Goal: Task Accomplishment & Management: Use online tool/utility

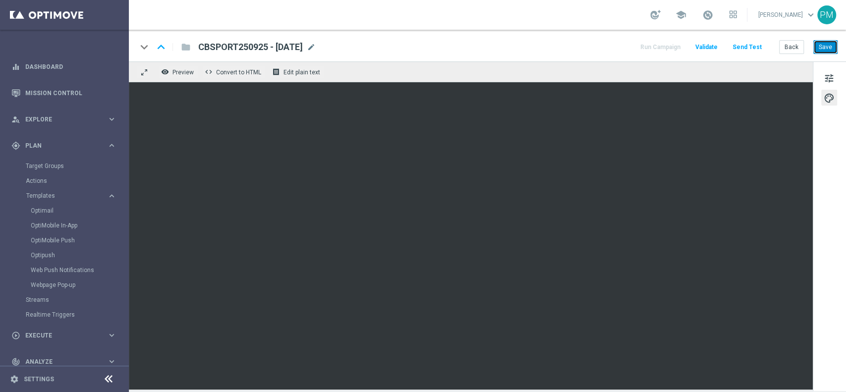
click at [824, 48] on button "Save" at bounding box center [826, 47] width 24 height 14
click at [819, 50] on button "Save" at bounding box center [826, 47] width 24 height 14
click at [823, 48] on button "Save" at bounding box center [826, 47] width 24 height 14
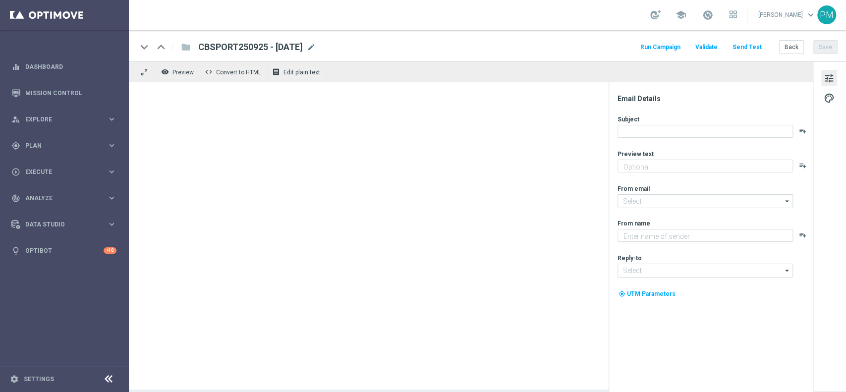
type textarea "valido su tutto lo Sport!"
type textarea "Sisal"
type input "[EMAIL_ADDRESS][DOMAIN_NAME]"
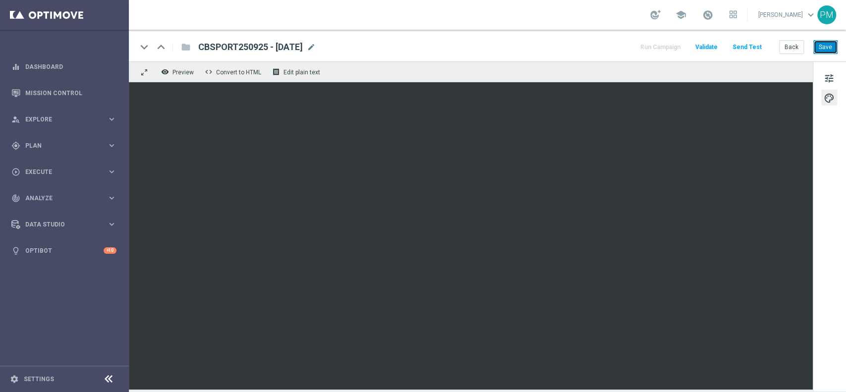
click at [831, 50] on button "Save" at bounding box center [826, 47] width 24 height 14
click at [834, 43] on button "Save" at bounding box center [826, 47] width 24 height 14
click at [827, 51] on button "Save" at bounding box center [826, 47] width 24 height 14
click at [829, 47] on button "Save" at bounding box center [826, 47] width 24 height 14
